Goal: Information Seeking & Learning: Learn about a topic

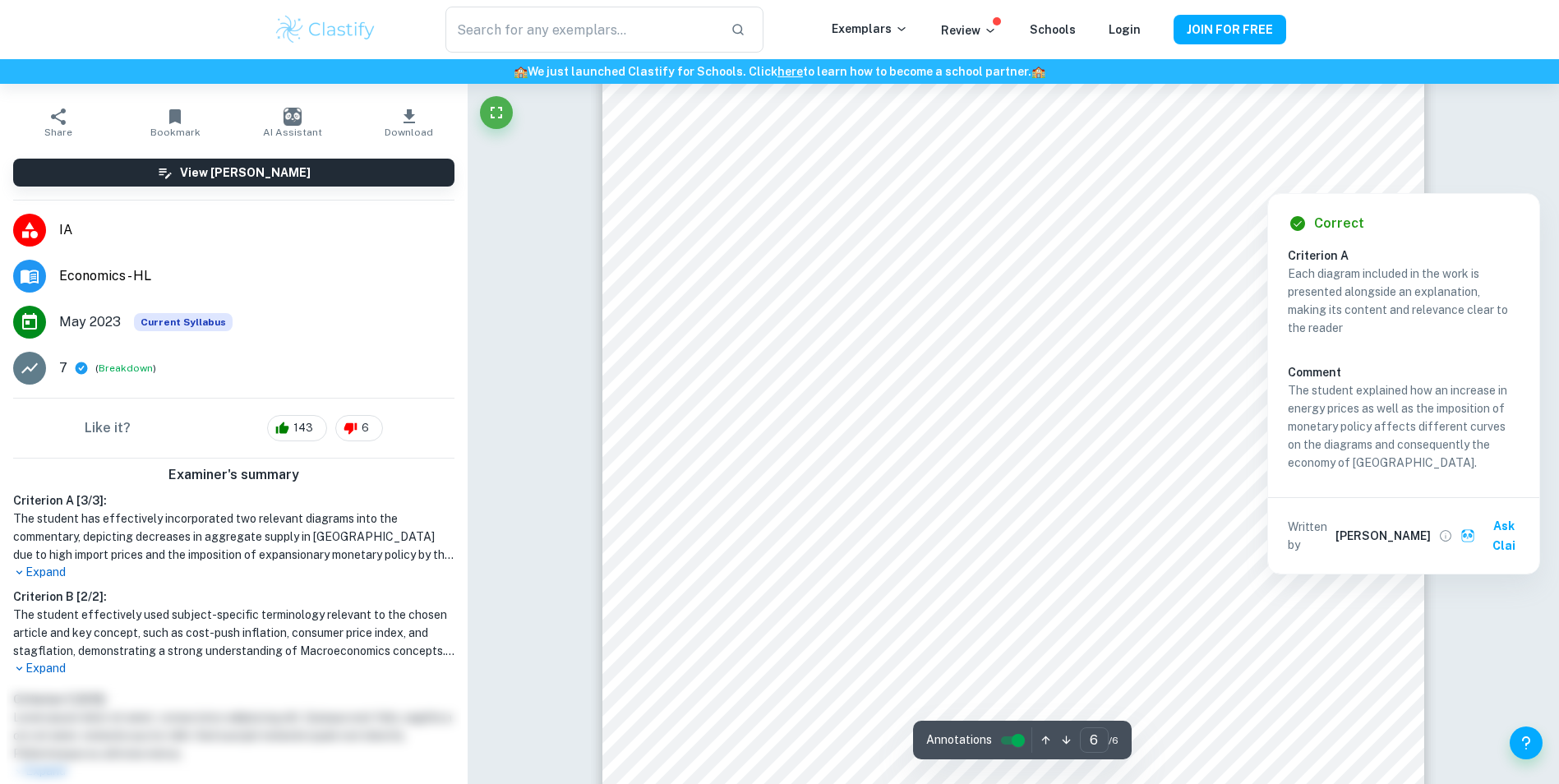
scroll to position [6432, 0]
